Goal: Information Seeking & Learning: Learn about a topic

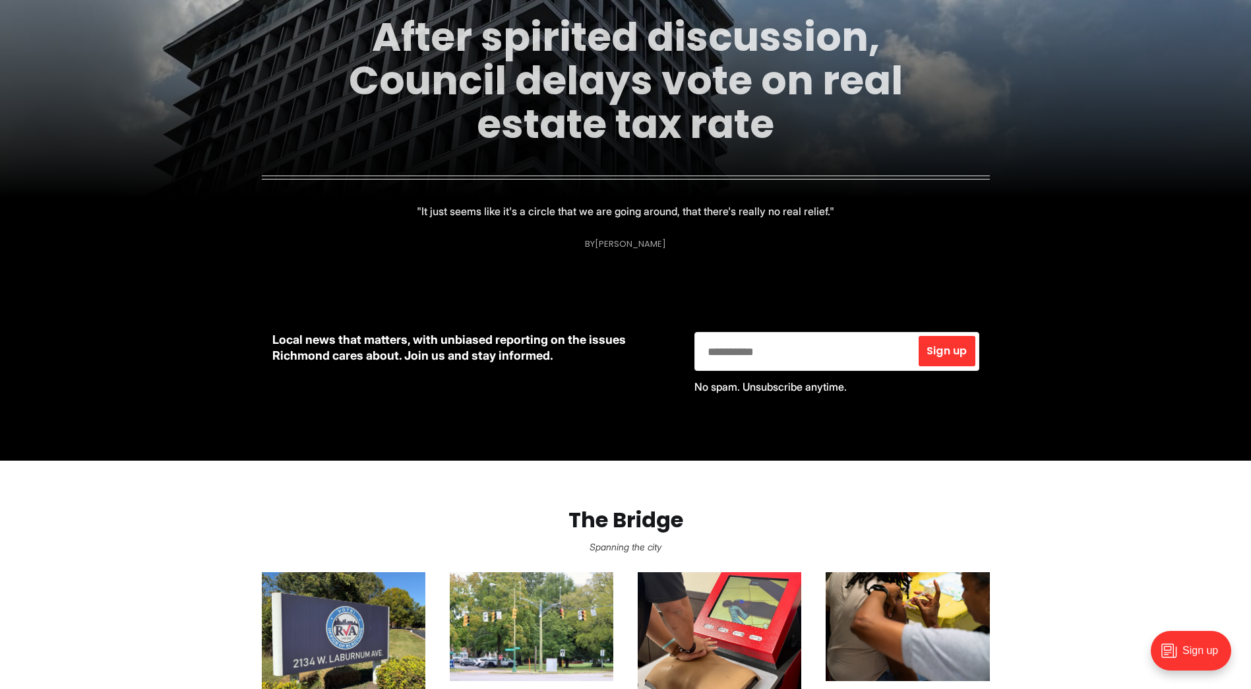
click at [634, 79] on link "After spirited discussion, Council delays vote on real estate tax rate" at bounding box center [626, 80] width 554 height 142
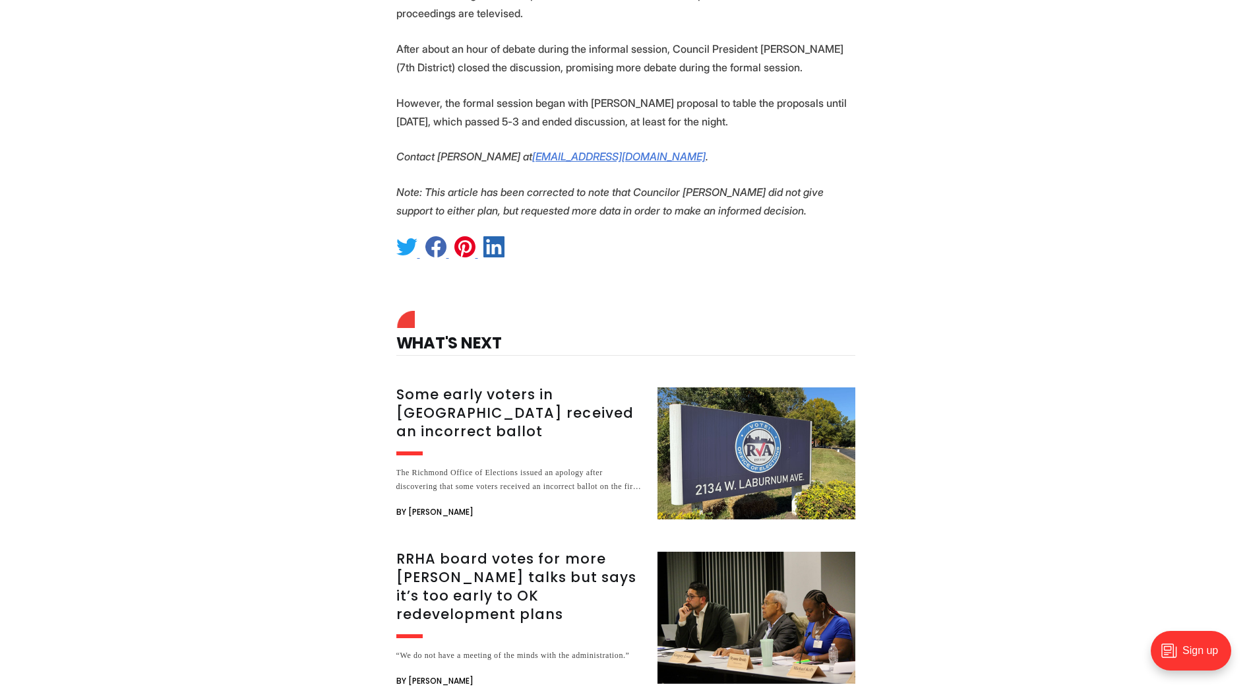
scroll to position [1913, 0]
